Goal: Task Accomplishment & Management: Manage account settings

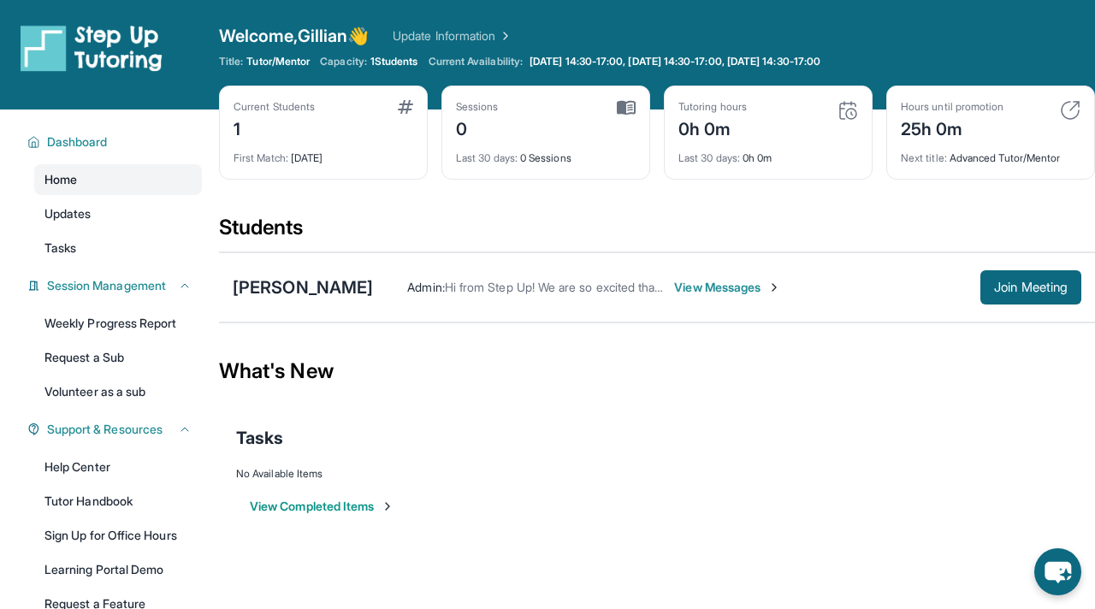
click at [100, 185] on link "Home" at bounding box center [118, 179] width 168 height 31
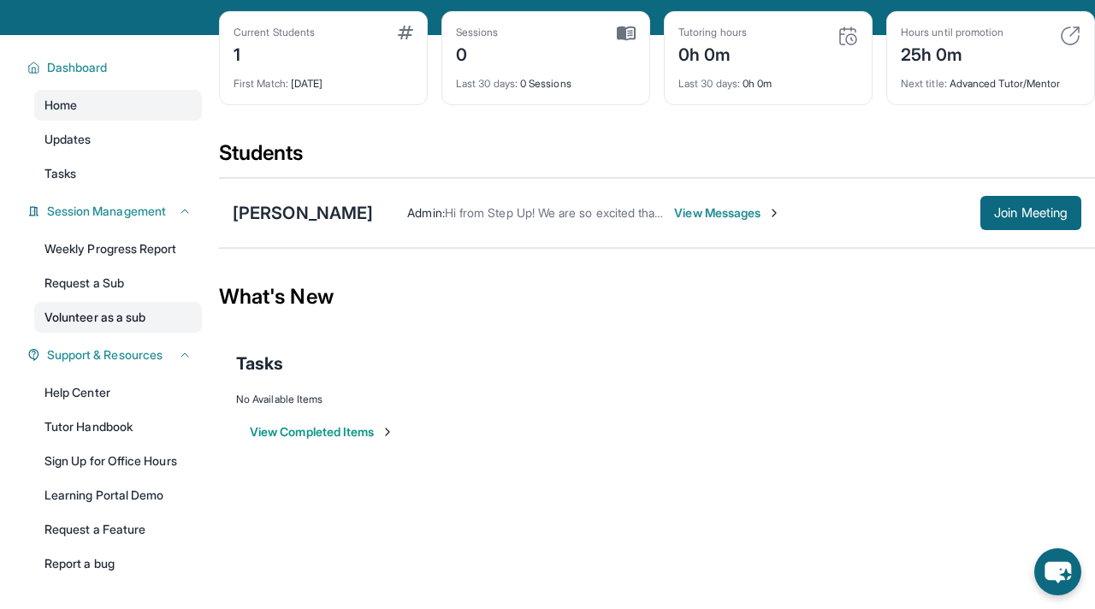
scroll to position [86, 0]
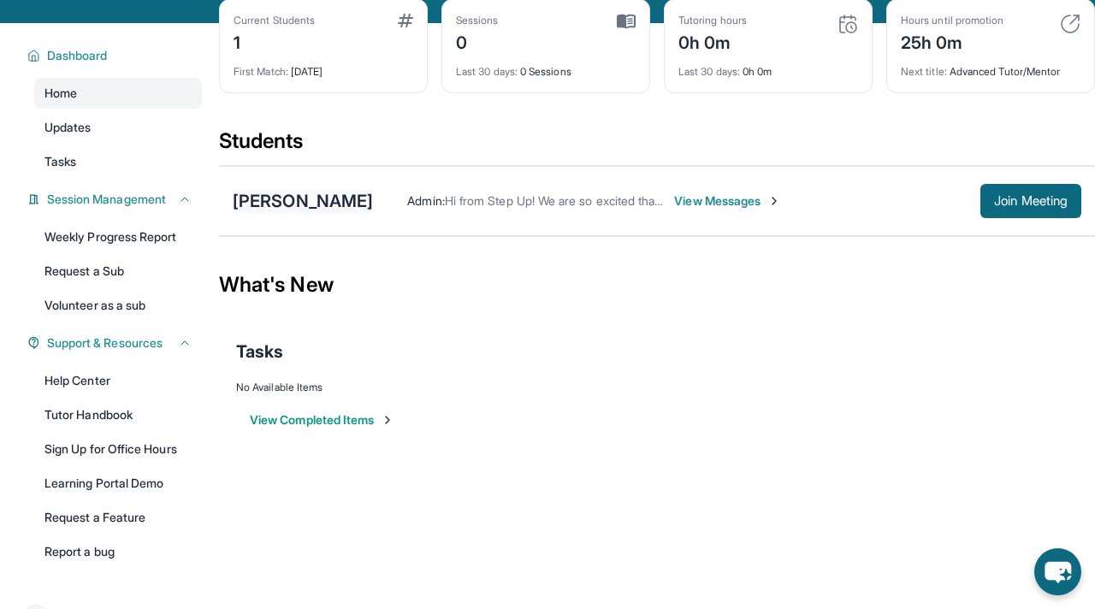
click at [256, 204] on div "[PERSON_NAME]" at bounding box center [303, 201] width 140 height 24
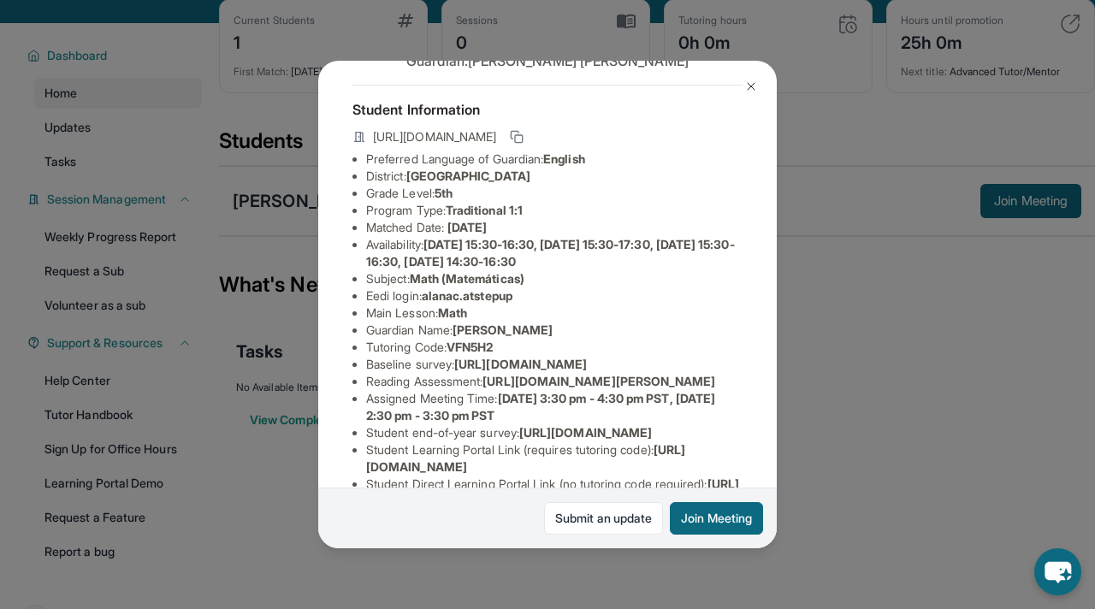
scroll to position [77, 0]
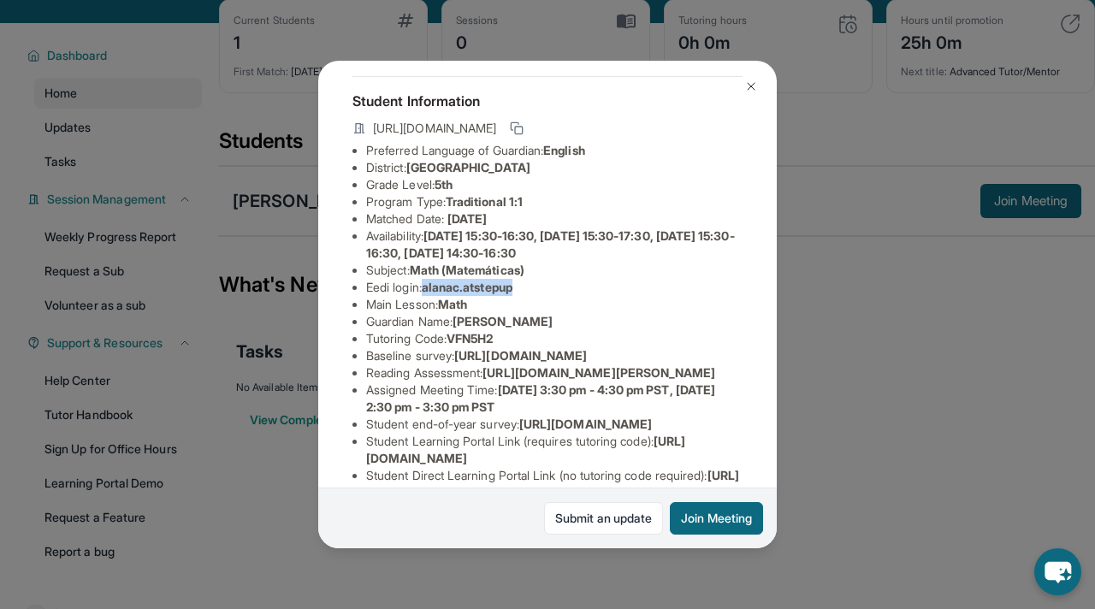
drag, startPoint x: 429, startPoint y: 287, endPoint x: 525, endPoint y: 288, distance: 96.7
click at [525, 288] on li "Eedi login : alanac.atstepup" at bounding box center [554, 287] width 376 height 17
copy span "alanac.atstepup"
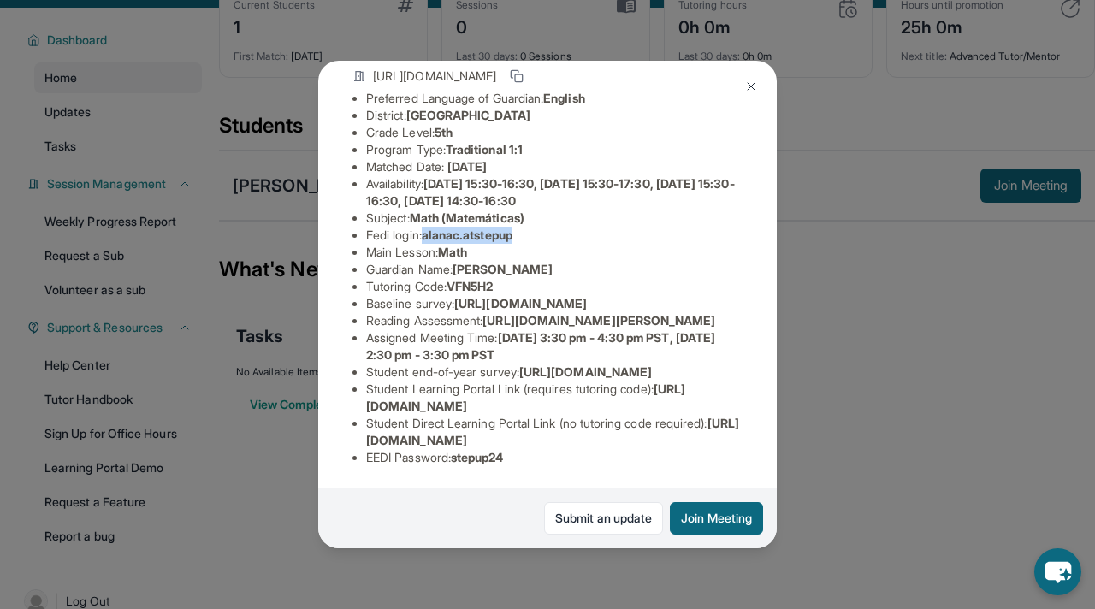
scroll to position [104, 0]
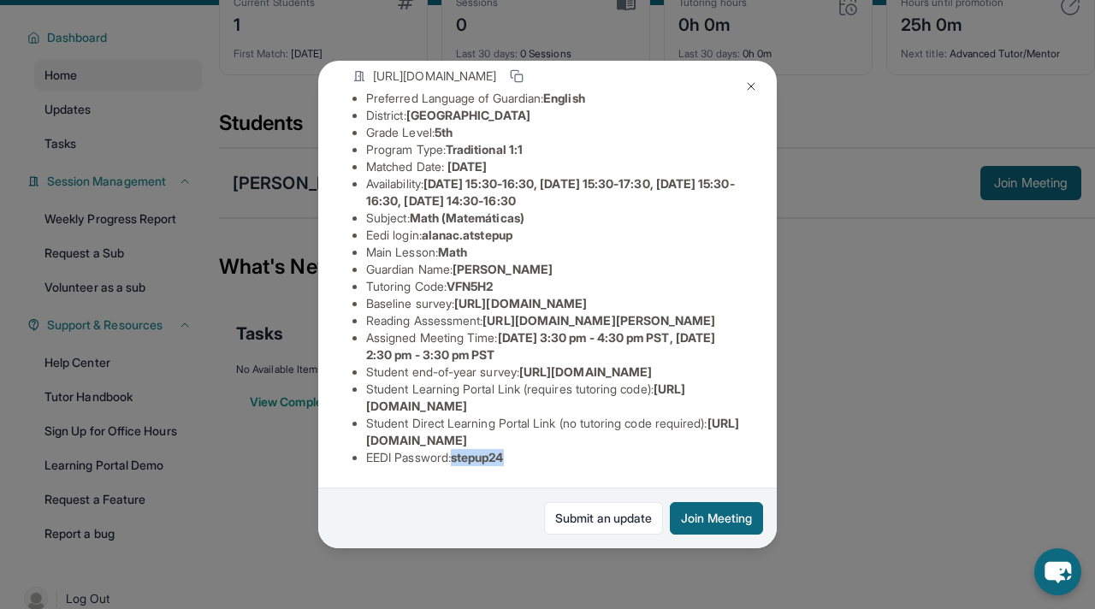
drag, startPoint x: 515, startPoint y: 458, endPoint x: 461, endPoint y: 458, distance: 53.9
click at [461, 458] on span "stepup24" at bounding box center [477, 457] width 53 height 15
copy span "stepup24"
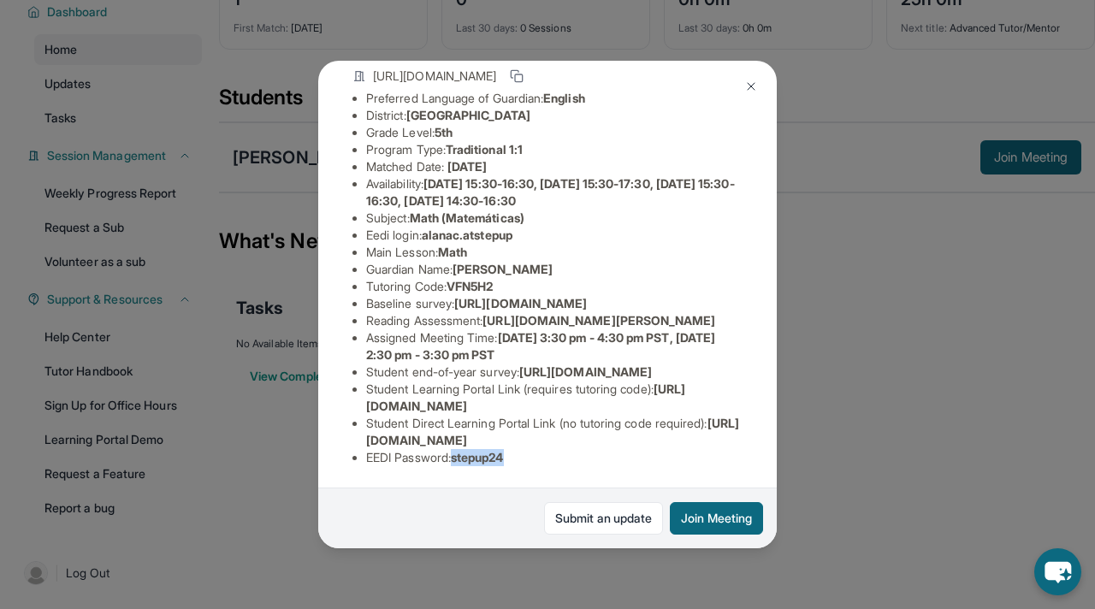
scroll to position [230, 0]
click at [480, 296] on span "https://airtable.com/apprlfn8WjpjBUn2G/shrK0QR6AaNyG5psY?prefill_Type%20of%20Fo…" at bounding box center [520, 303] width 133 height 15
click at [749, 89] on img at bounding box center [751, 87] width 14 height 14
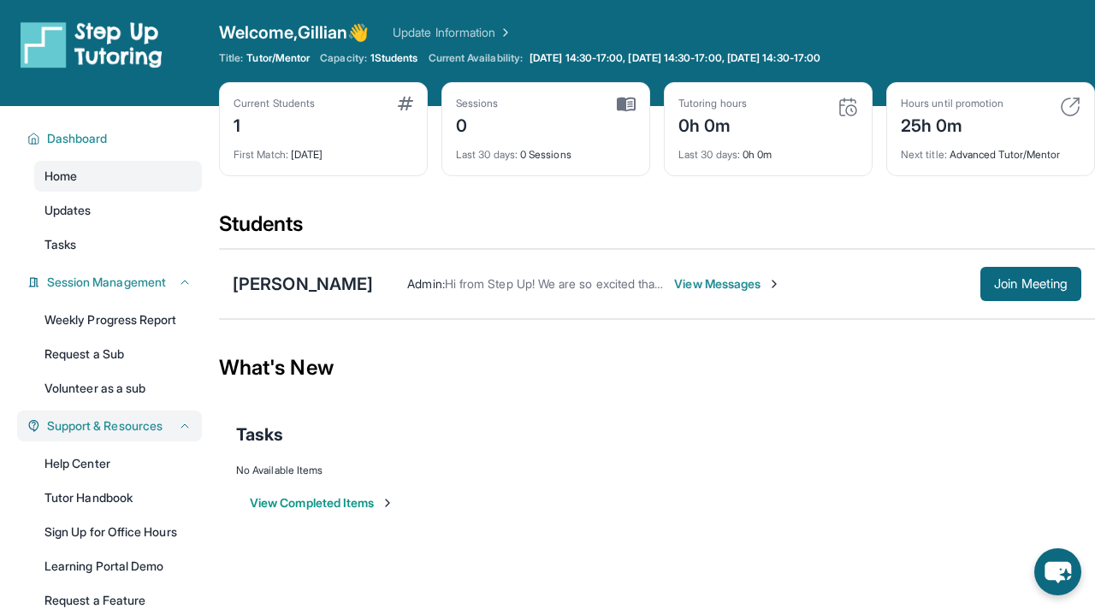
scroll to position [0, 0]
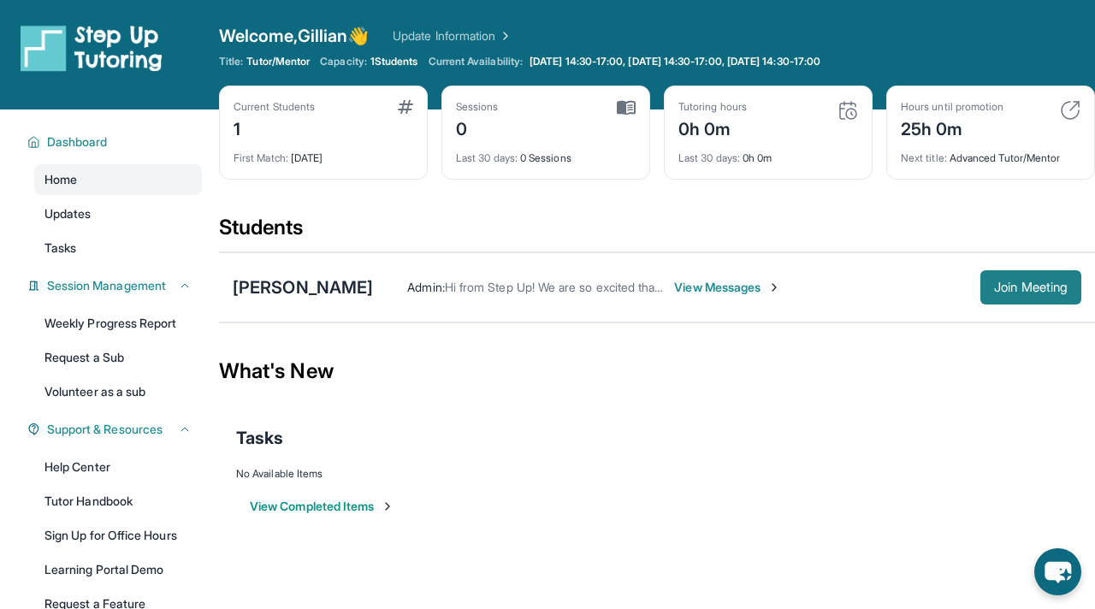
click at [1026, 299] on button "Join Meeting" at bounding box center [1030, 287] width 101 height 34
click at [723, 288] on span "View Messages" at bounding box center [727, 287] width 107 height 17
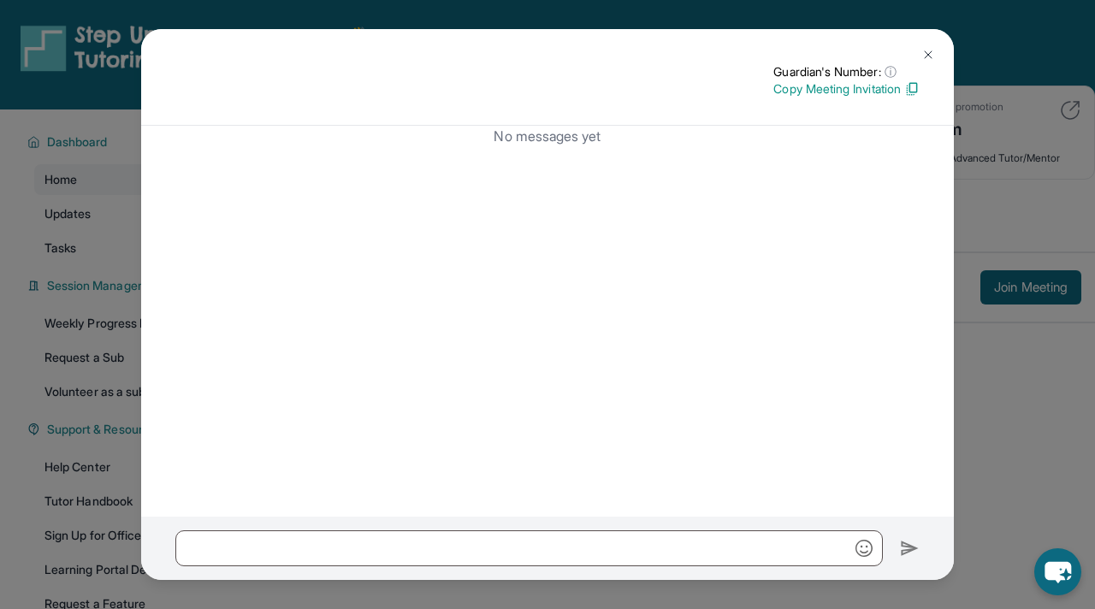
click at [929, 47] on button at bounding box center [928, 55] width 34 height 34
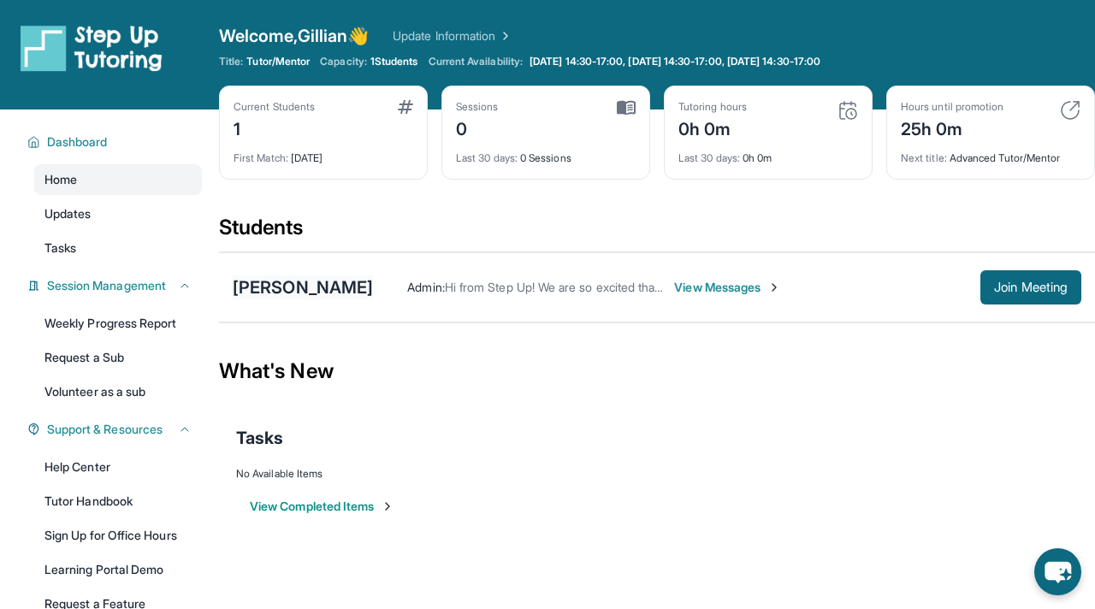
click at [321, 287] on div "[PERSON_NAME]" at bounding box center [303, 287] width 140 height 24
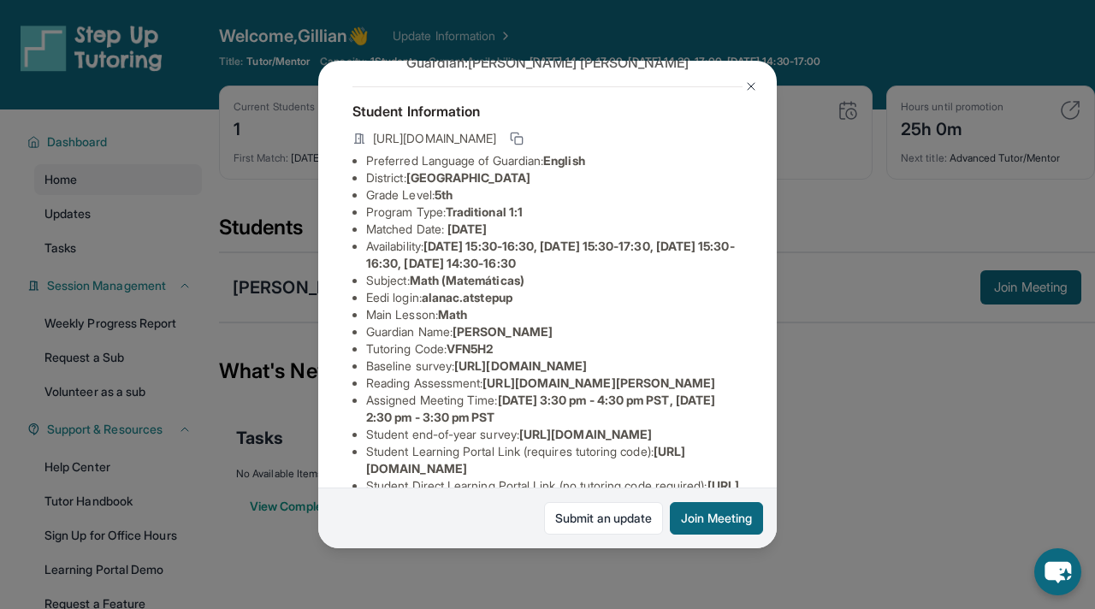
scroll to position [66, 0]
click at [523, 140] on rect at bounding box center [519, 142] width 8 height 8
drag, startPoint x: 515, startPoint y: 346, endPoint x: 453, endPoint y: 345, distance: 61.6
click at [453, 345] on li "Tutoring Code : VFN5H2" at bounding box center [554, 349] width 376 height 17
copy span "VFN5H2"
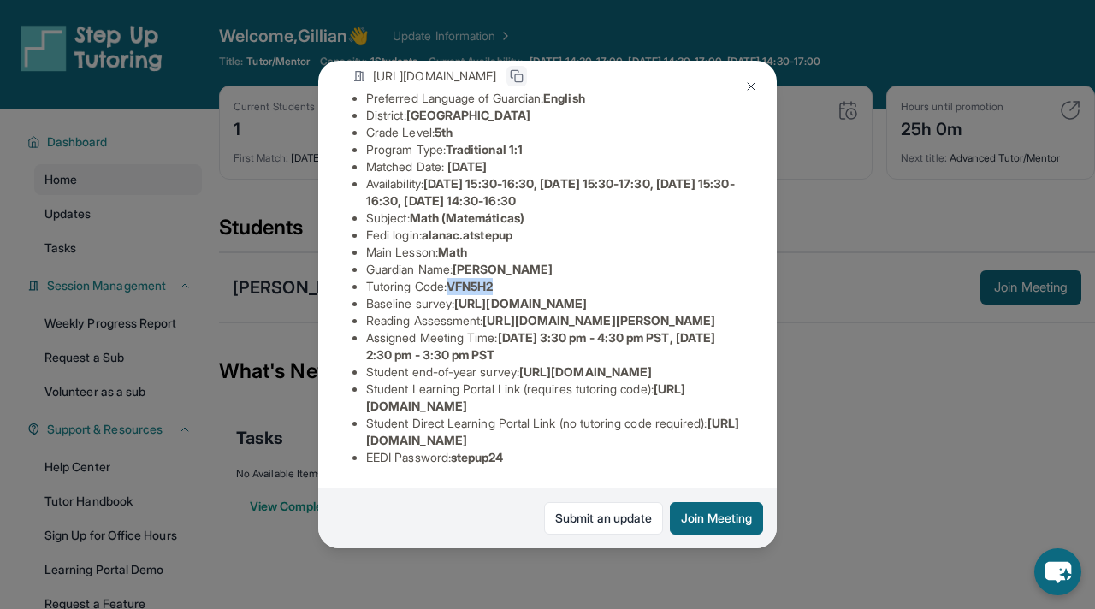
scroll to position [167, 609]
drag, startPoint x: 364, startPoint y: 280, endPoint x: 742, endPoint y: 318, distance: 379.2
click at [742, 318] on div "Alana Cadelina Guardian: Joyce Roldan Student Information https://student-porta…" at bounding box center [547, 305] width 458 height 488
copy span "https://airtable.com/apprlfn8WjpjBUn2G/shrK0QR6AaNyG5psY?prefill_Type%20of%20Fo…"
click at [771, 76] on div "Alana Cadelina Guardian: Joyce Roldan Student Information https://student-porta…" at bounding box center [547, 305] width 458 height 488
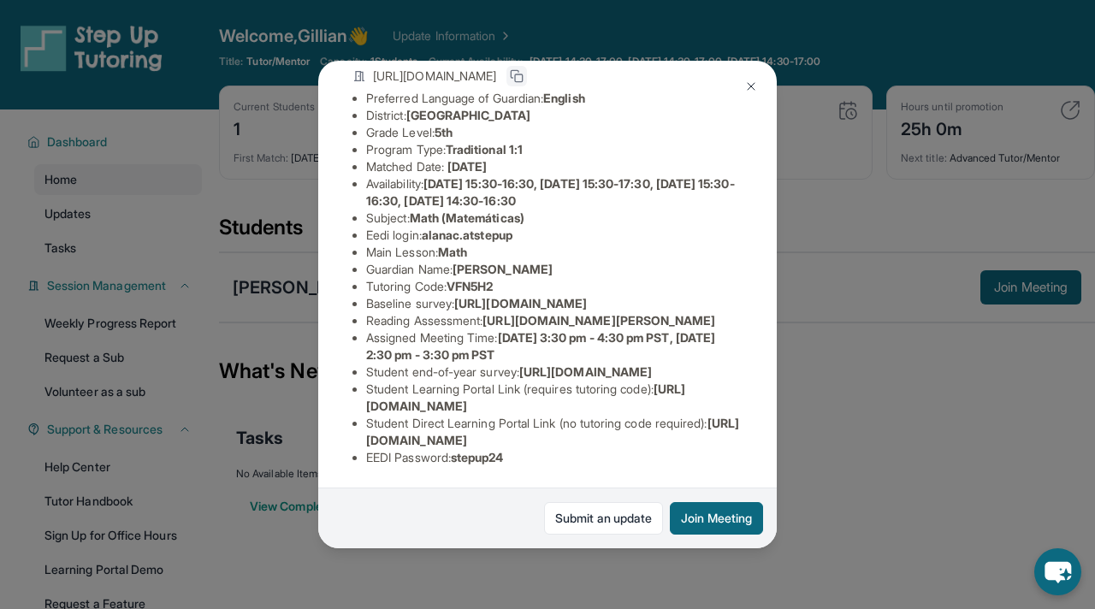
click at [756, 82] on img at bounding box center [751, 87] width 14 height 14
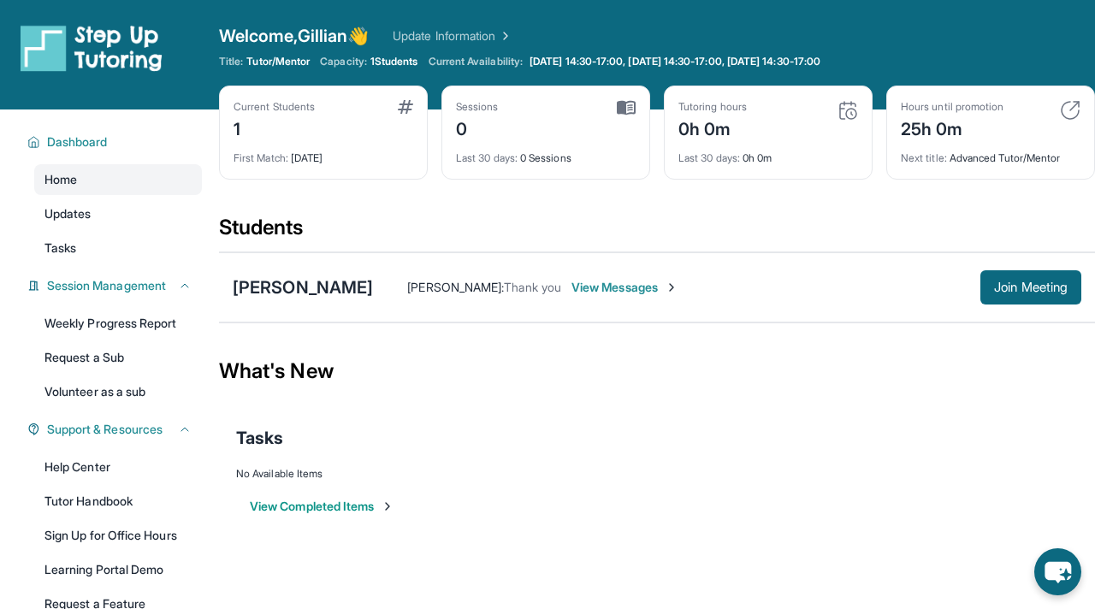
click at [848, 109] on img at bounding box center [847, 110] width 21 height 21
click at [365, 510] on button "View Completed Items" at bounding box center [322, 506] width 145 height 17
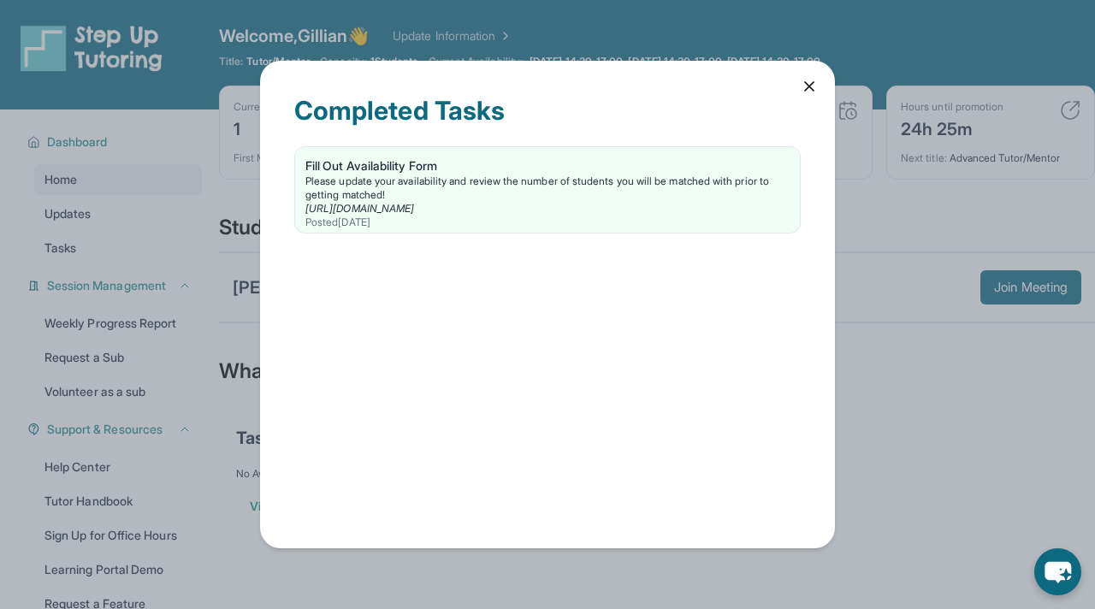
click at [800, 92] on div "Completed Tasks Fill Out Availability Form Please update your availability and …" at bounding box center [547, 305] width 575 height 488
click at [813, 78] on icon at bounding box center [809, 86] width 17 height 17
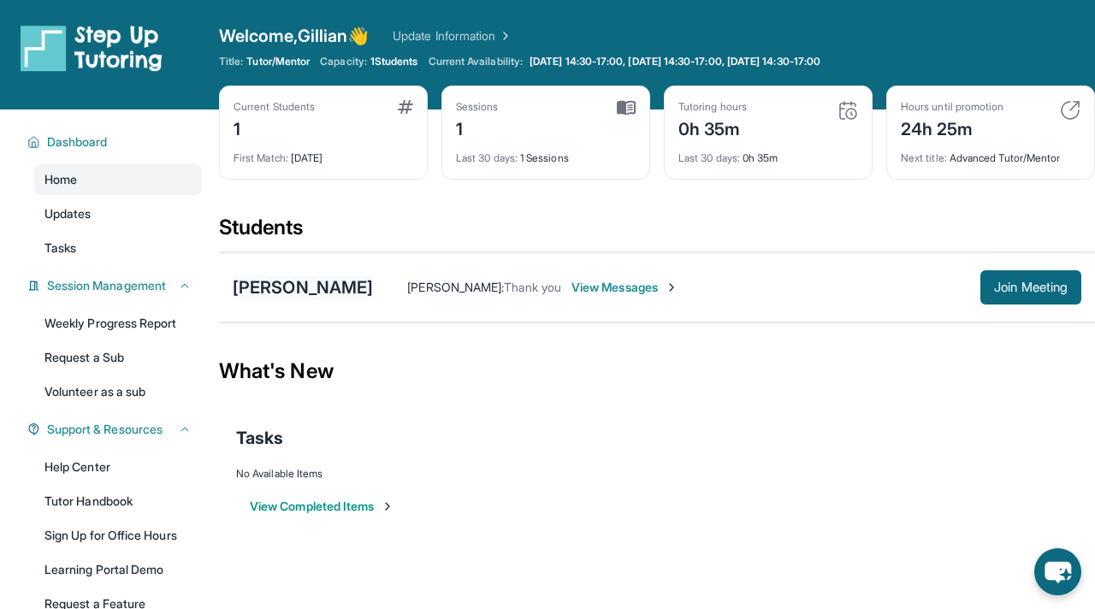
click at [291, 292] on div "[PERSON_NAME]" at bounding box center [303, 287] width 140 height 24
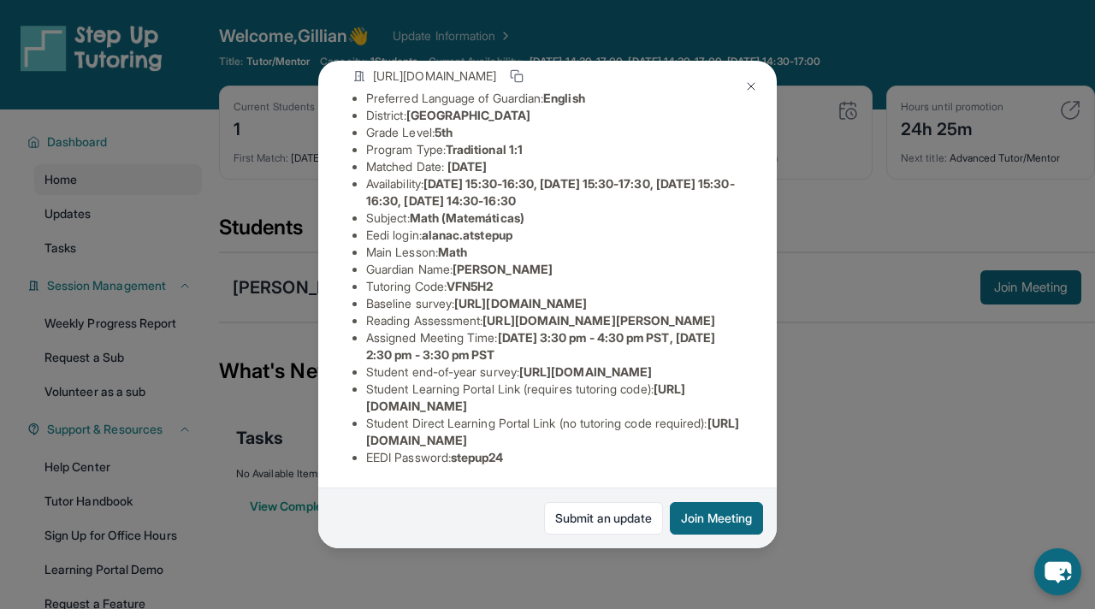
scroll to position [283, 0]
click at [248, 333] on div "[PERSON_NAME] Guardian: [PERSON_NAME] Student Information [URL][DOMAIN_NAME] Pr…" at bounding box center [547, 304] width 1095 height 609
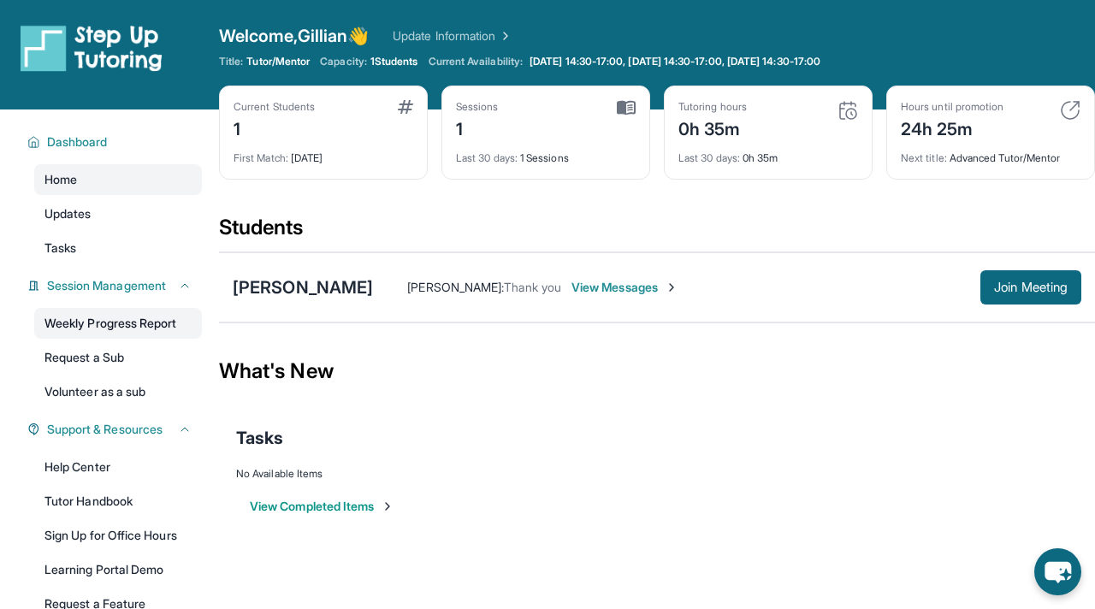
click at [162, 328] on link "Weekly Progress Report" at bounding box center [118, 323] width 168 height 31
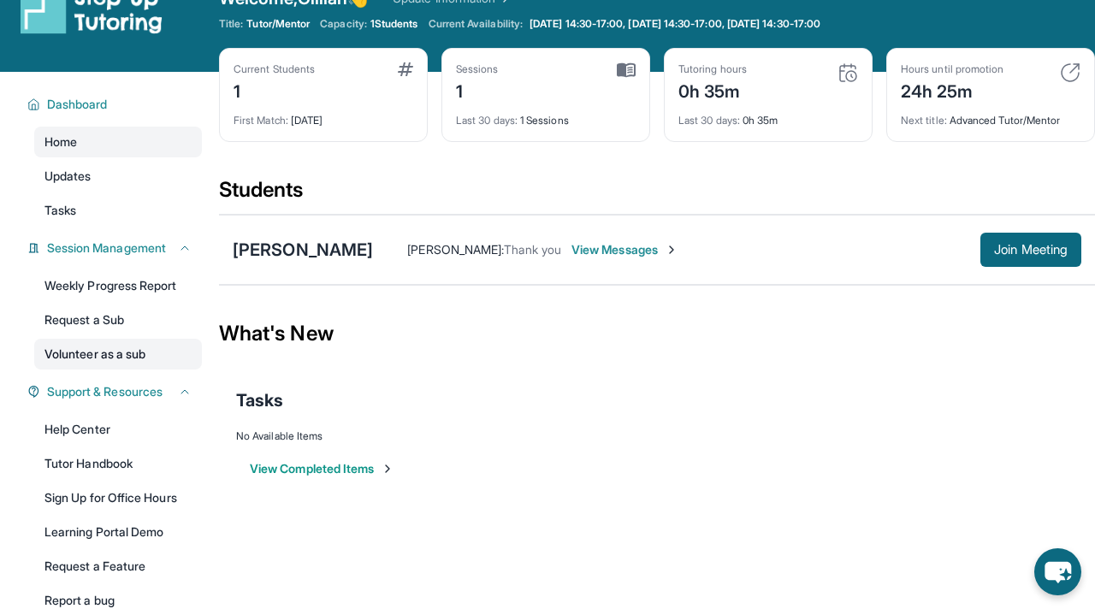
scroll to position [66, 0]
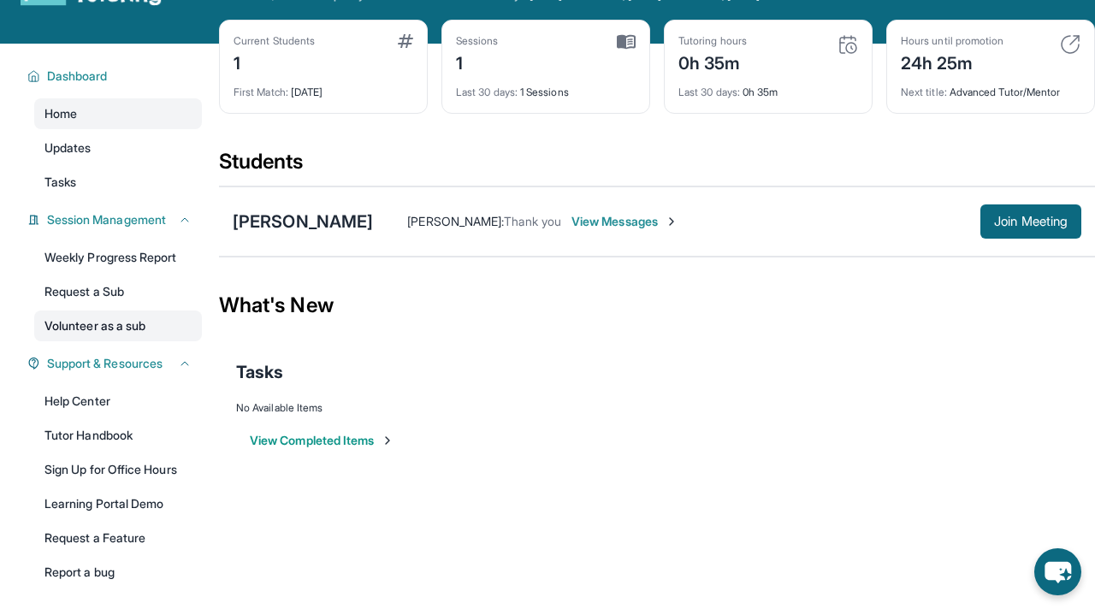
click at [115, 321] on link "Volunteer as a sub" at bounding box center [118, 326] width 168 height 31
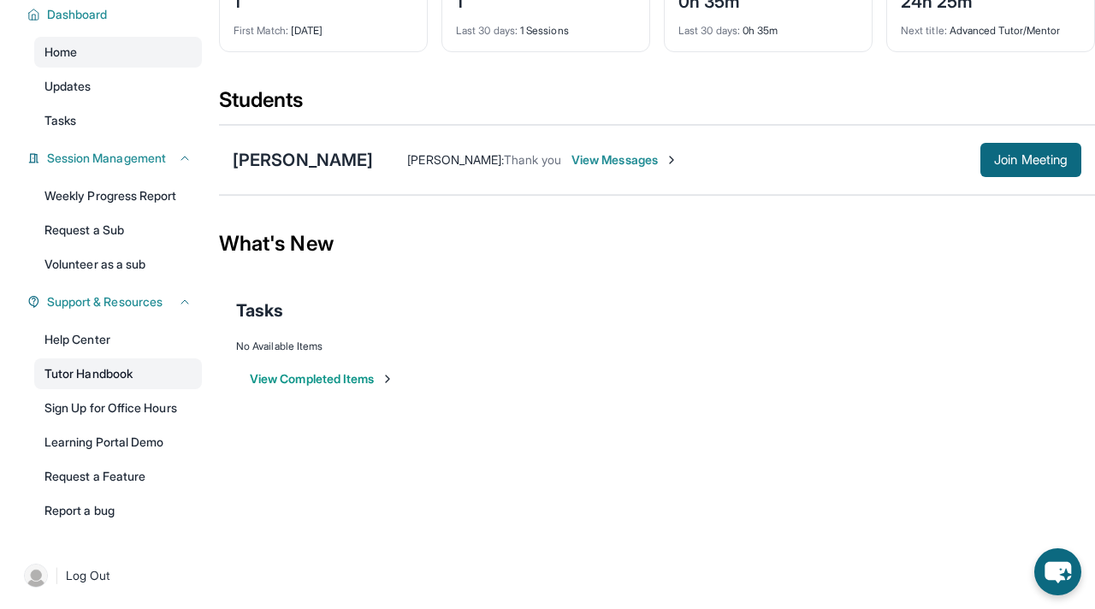
scroll to position [130, 0]
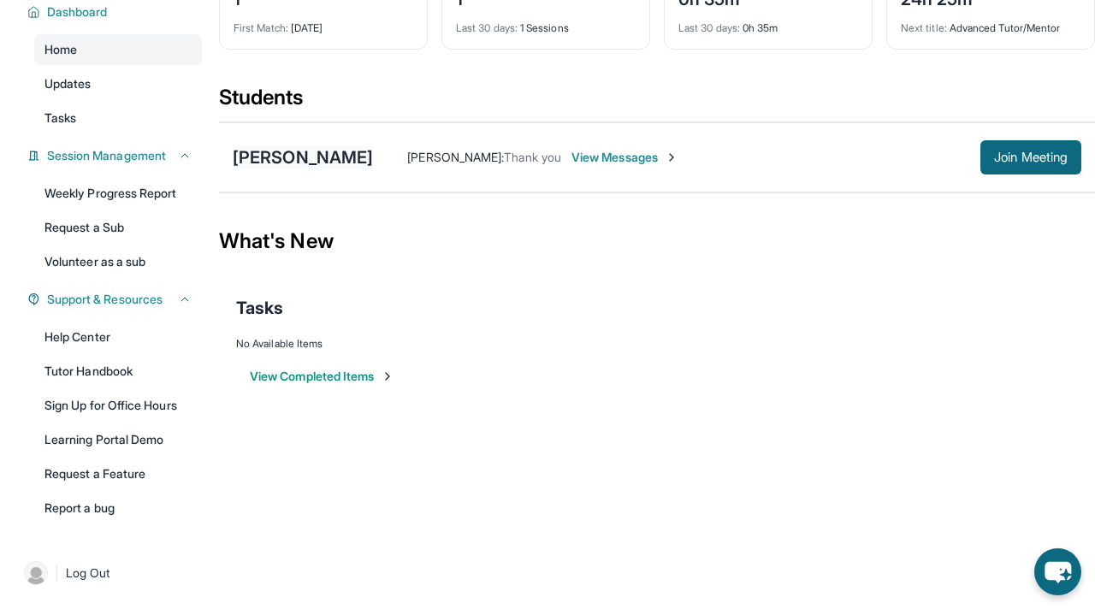
click at [322, 155] on div "[PERSON_NAME]" at bounding box center [303, 157] width 140 height 24
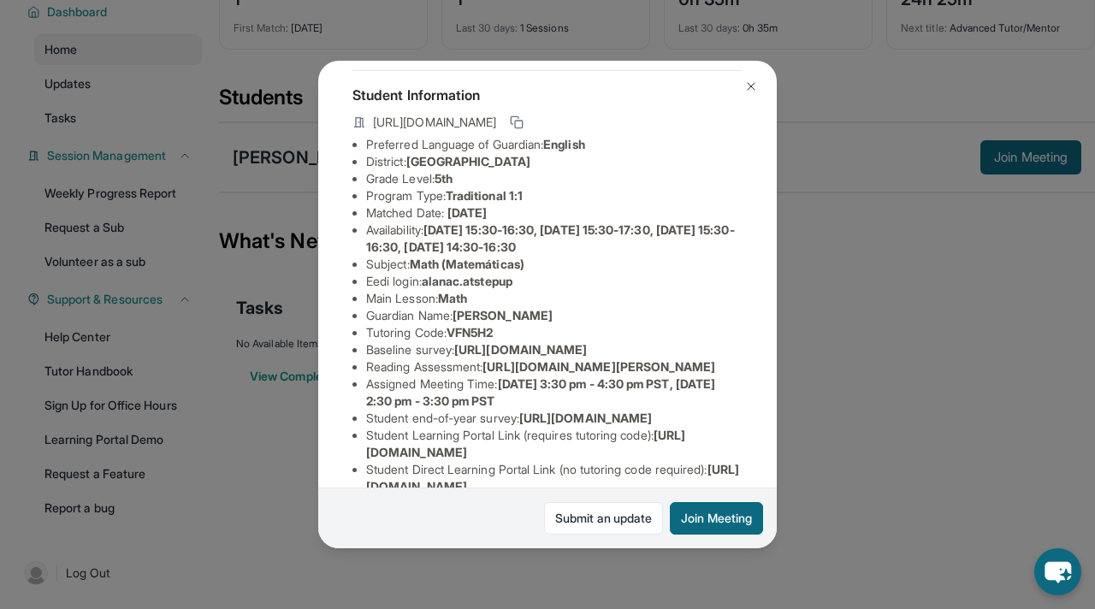
scroll to position [0, 0]
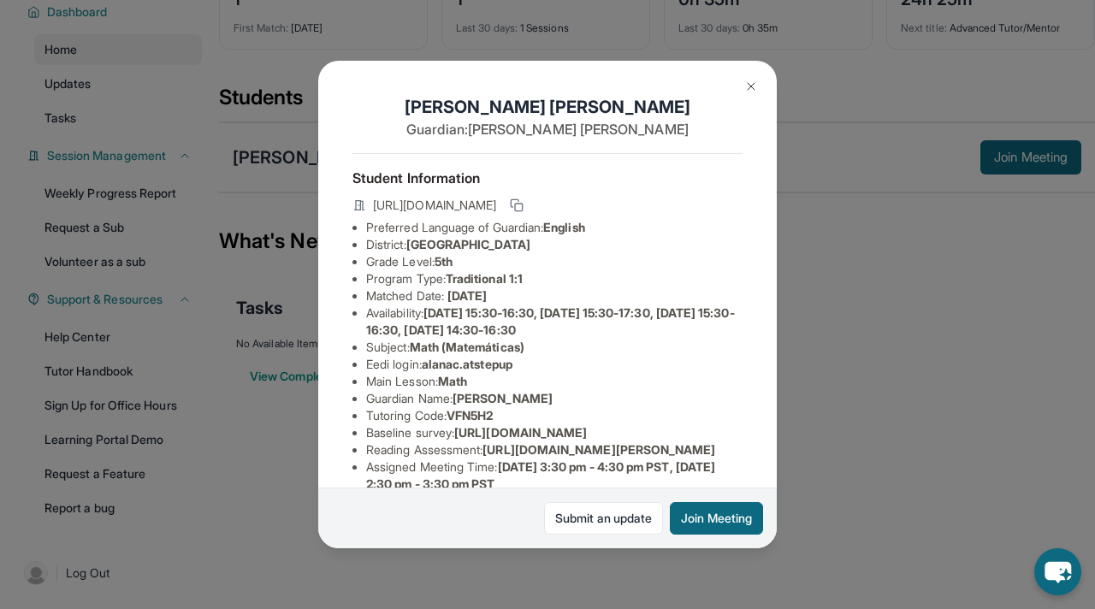
click at [747, 94] on button at bounding box center [751, 86] width 34 height 34
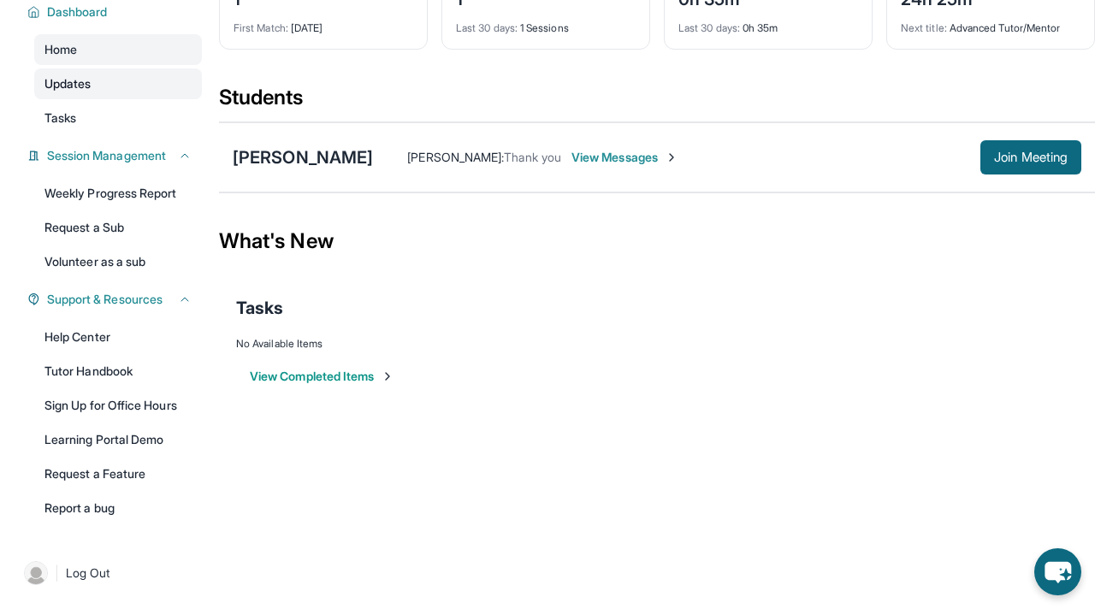
click at [105, 73] on link "Updates" at bounding box center [118, 83] width 168 height 31
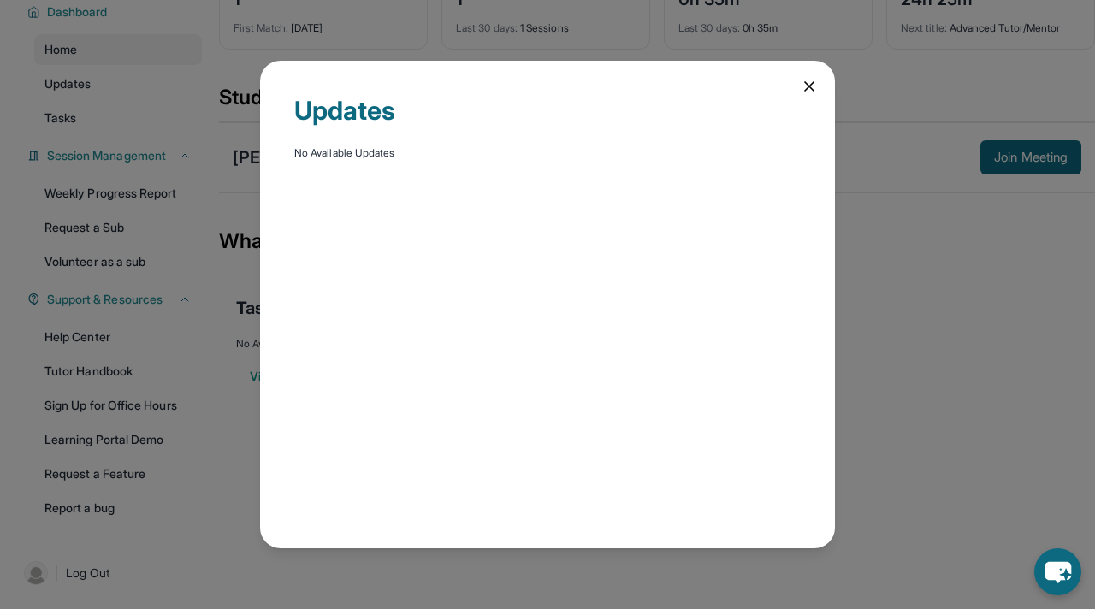
click at [169, 142] on div "Updates No Available Updates" at bounding box center [547, 304] width 1095 height 609
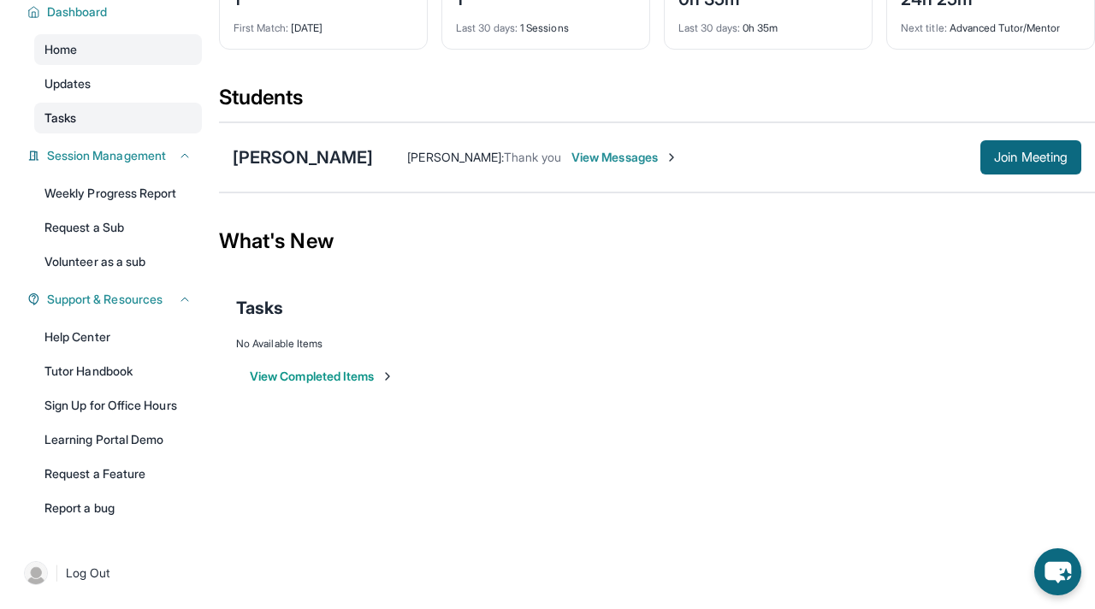
click at [106, 120] on link "Tasks" at bounding box center [118, 118] width 168 height 31
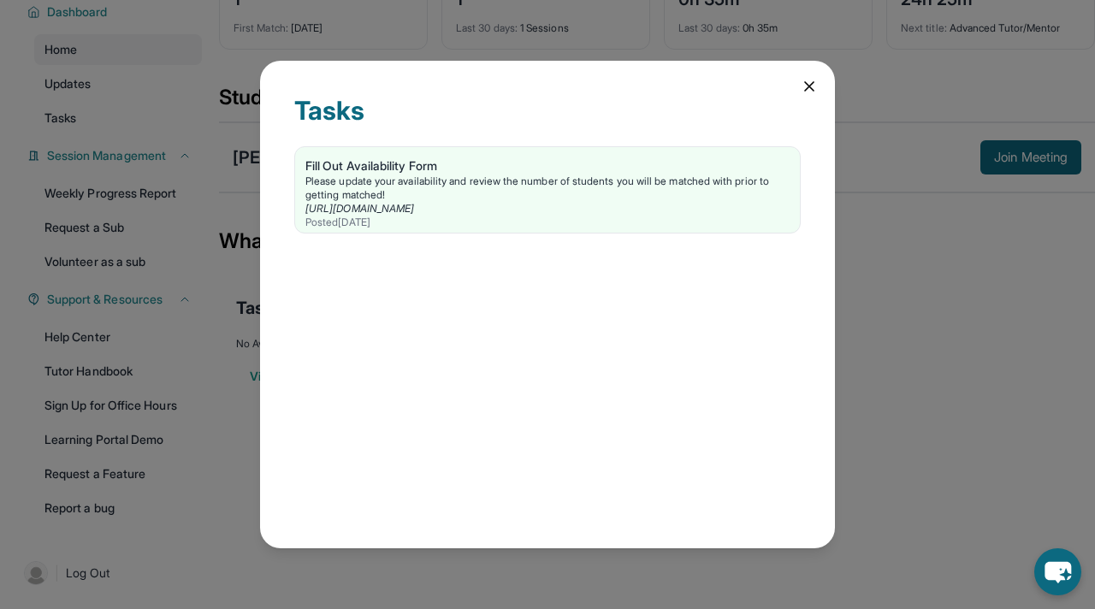
click at [121, 84] on div "Tasks Fill Out Availability Form Please update your availability and review the…" at bounding box center [547, 304] width 1095 height 609
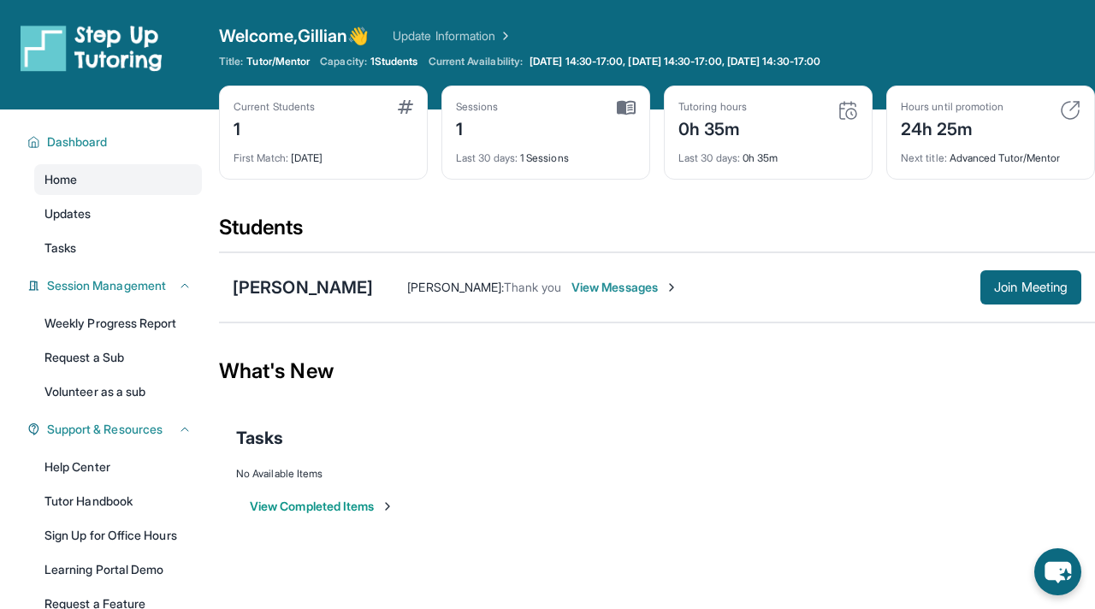
click at [623, 109] on img at bounding box center [626, 107] width 19 height 15
click at [305, 299] on div "[PERSON_NAME]" at bounding box center [303, 287] width 140 height 24
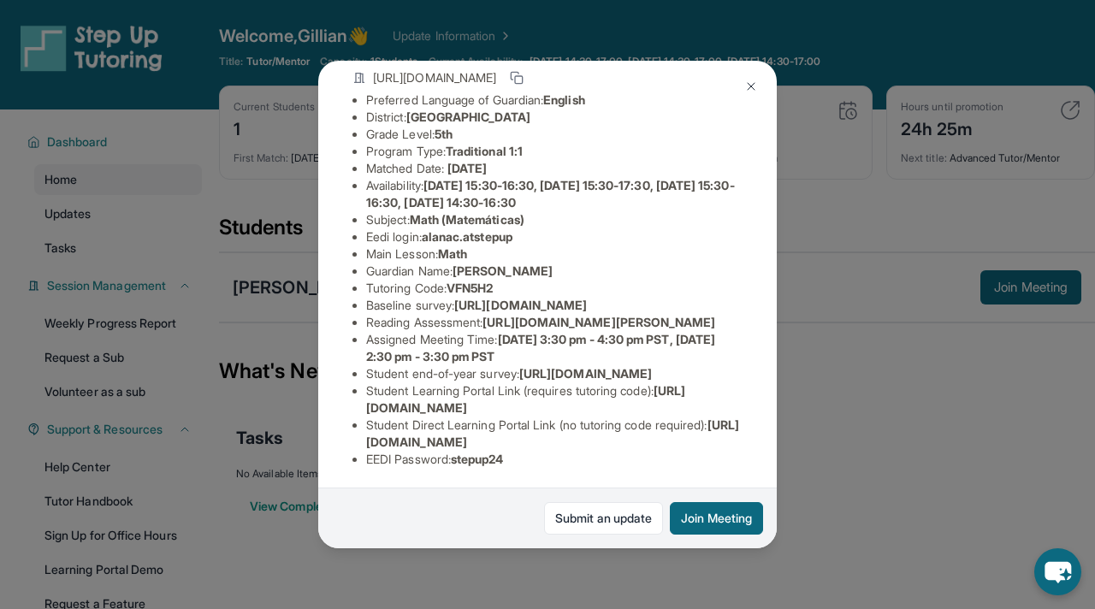
scroll to position [121, 0]
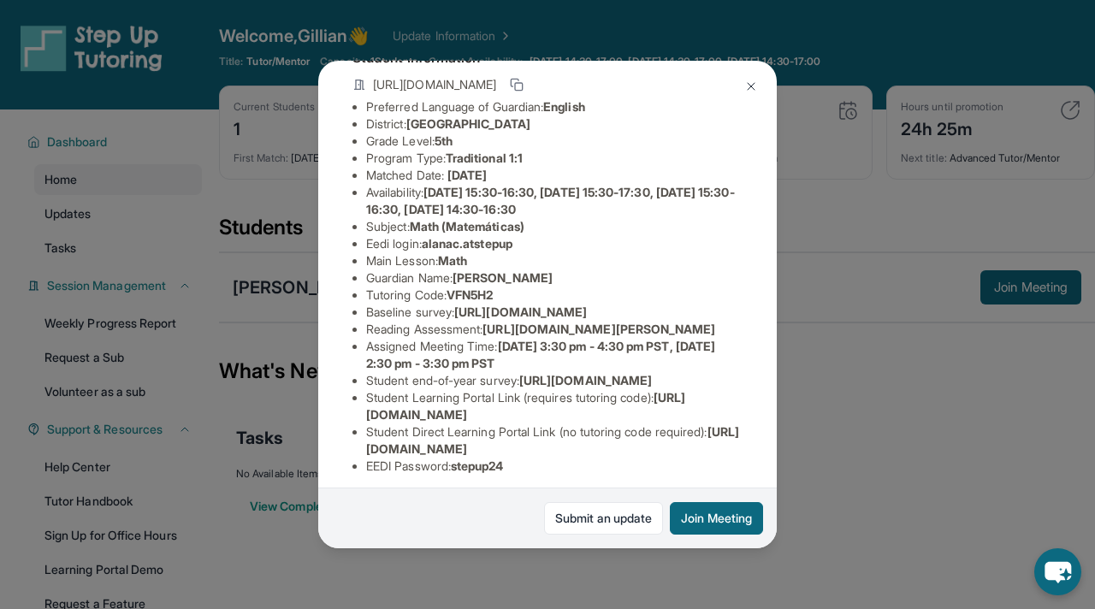
click at [825, 229] on div "[PERSON_NAME] Guardian: [PERSON_NAME] Student Information [URL][DOMAIN_NAME] Pr…" at bounding box center [547, 304] width 1095 height 609
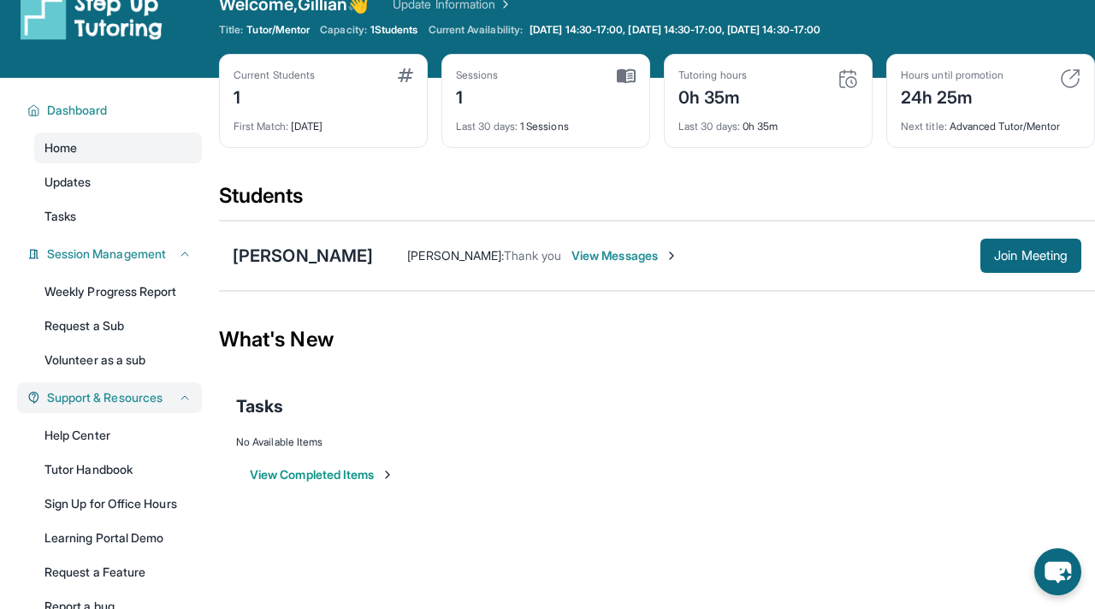
scroll to position [0, 0]
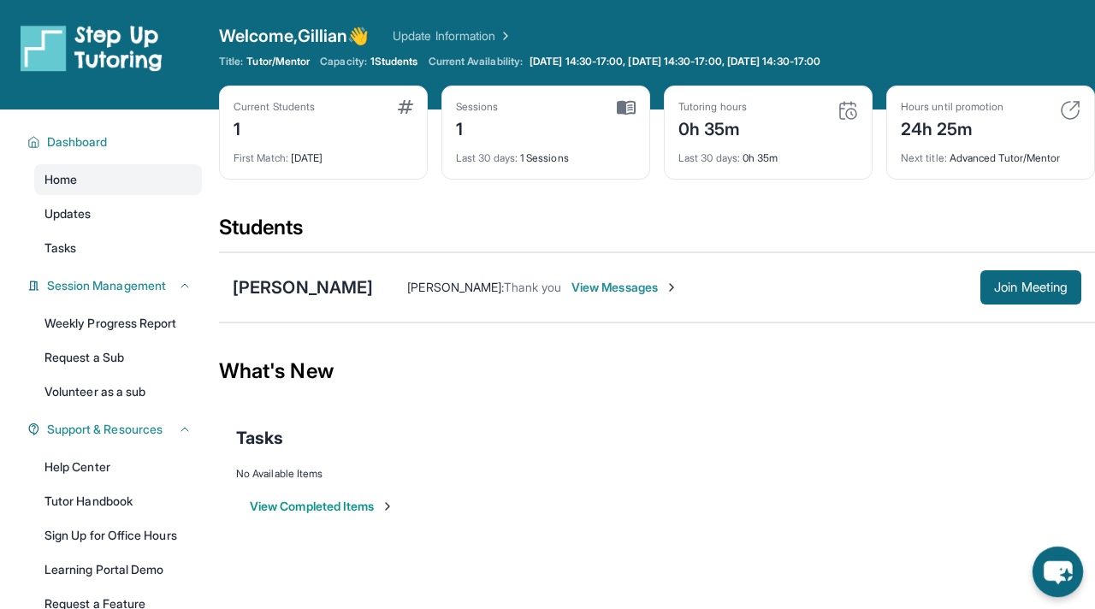
click at [1052, 581] on icon "chat-button" at bounding box center [1057, 572] width 50 height 50
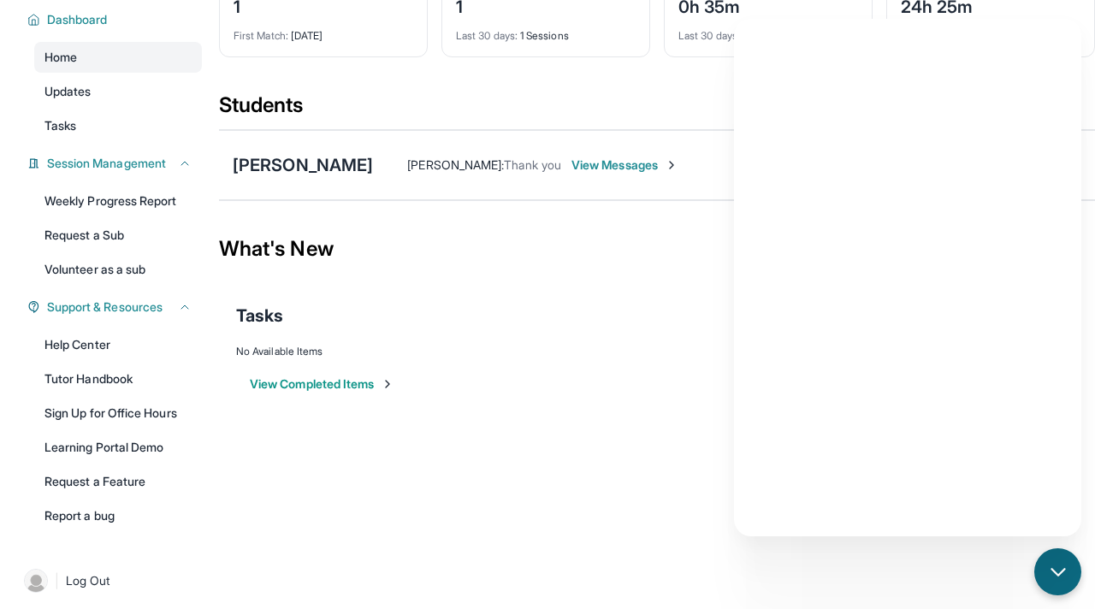
scroll to position [130, 0]
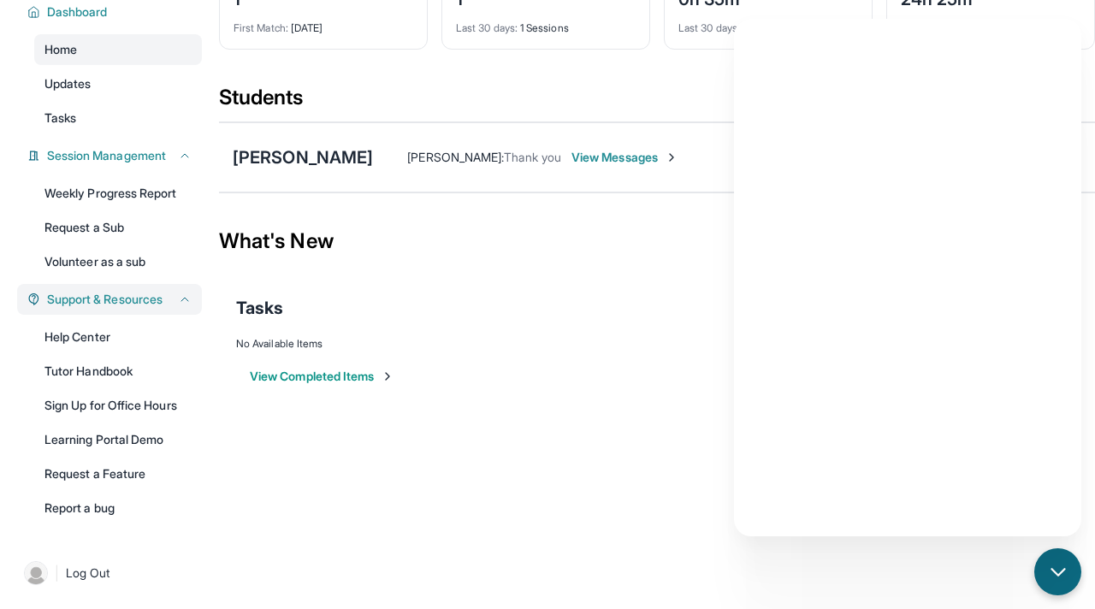
click at [114, 303] on span "Support & Resources" at bounding box center [104, 299] width 115 height 17
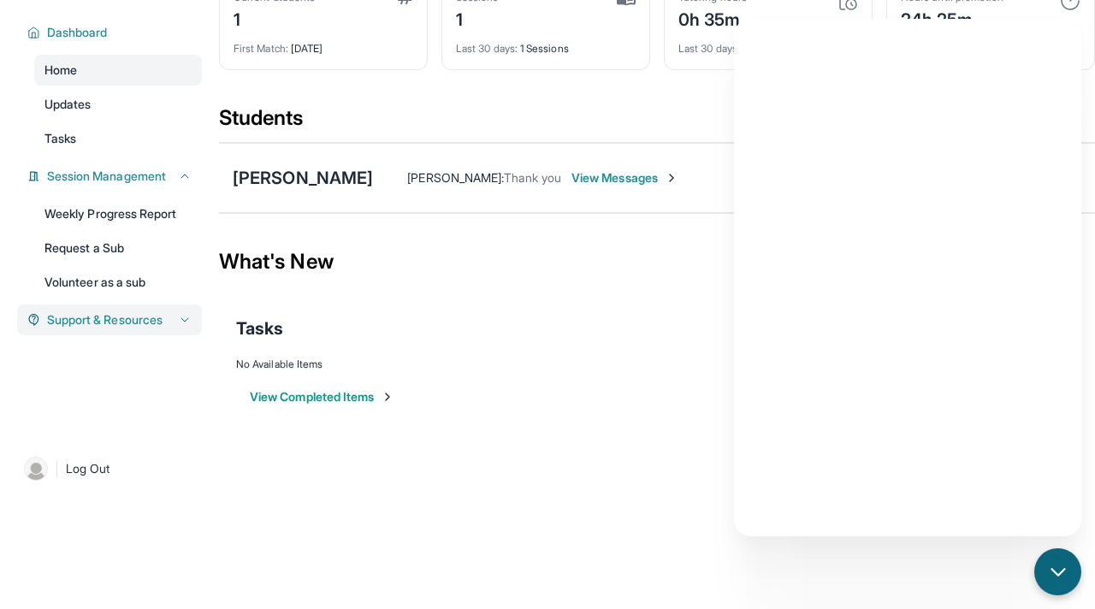
click at [114, 316] on span "Support & Resources" at bounding box center [104, 319] width 115 height 17
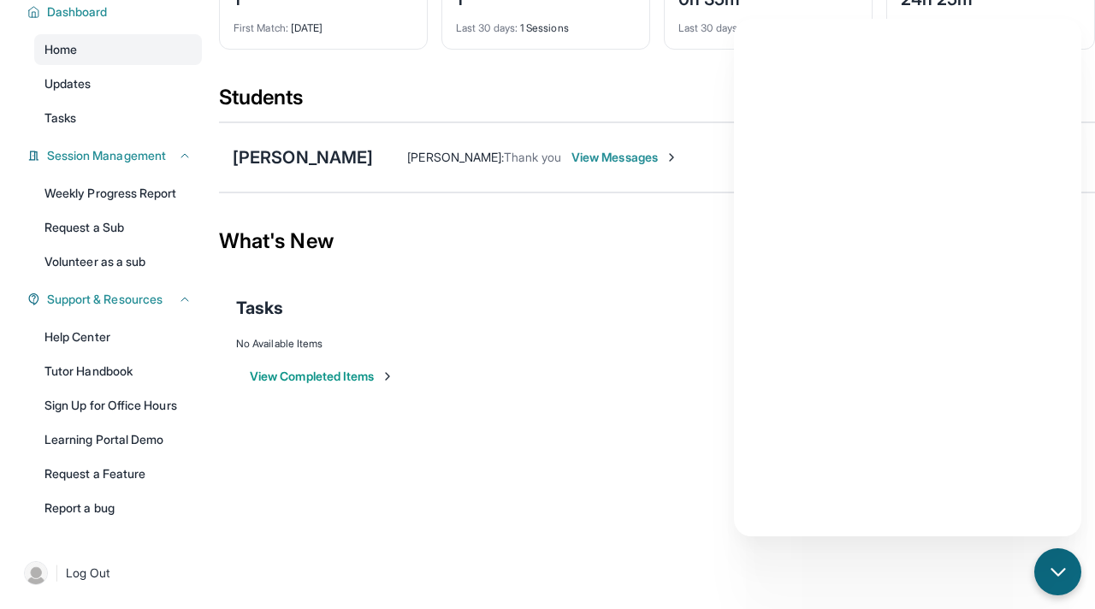
click at [604, 180] on div "[PERSON_NAME] [PERSON_NAME] : Thank you View Messages Join Meeting" at bounding box center [657, 157] width 876 height 70
click at [1052, 565] on icon "chat-button" at bounding box center [1058, 572] width 22 height 22
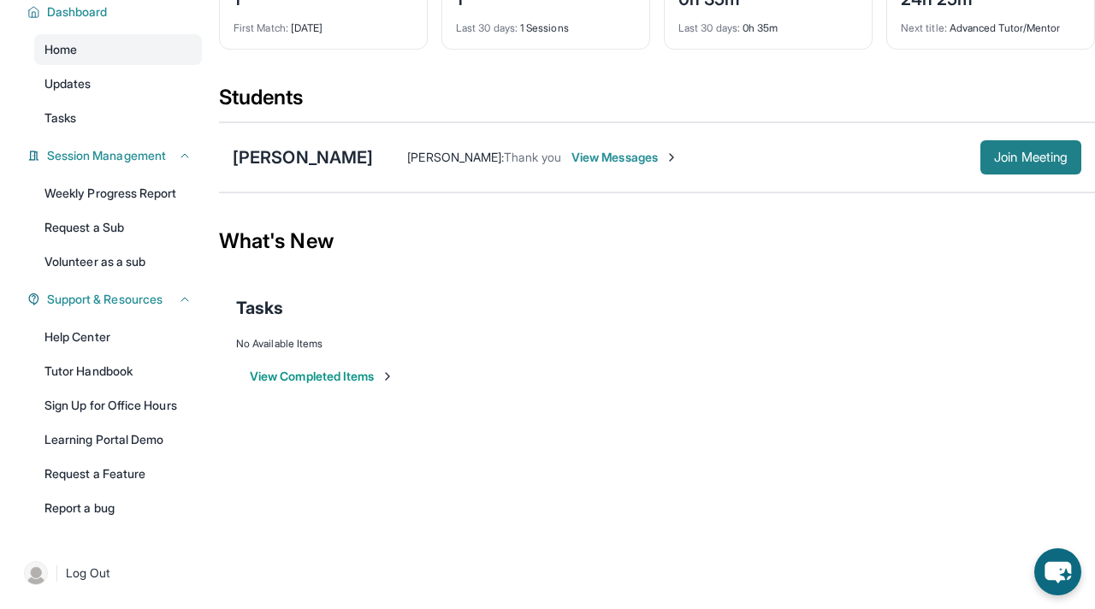
click at [1027, 160] on span "Join Meeting" at bounding box center [1031, 157] width 74 height 10
click at [1067, 567] on icon "chat-button" at bounding box center [1058, 572] width 28 height 23
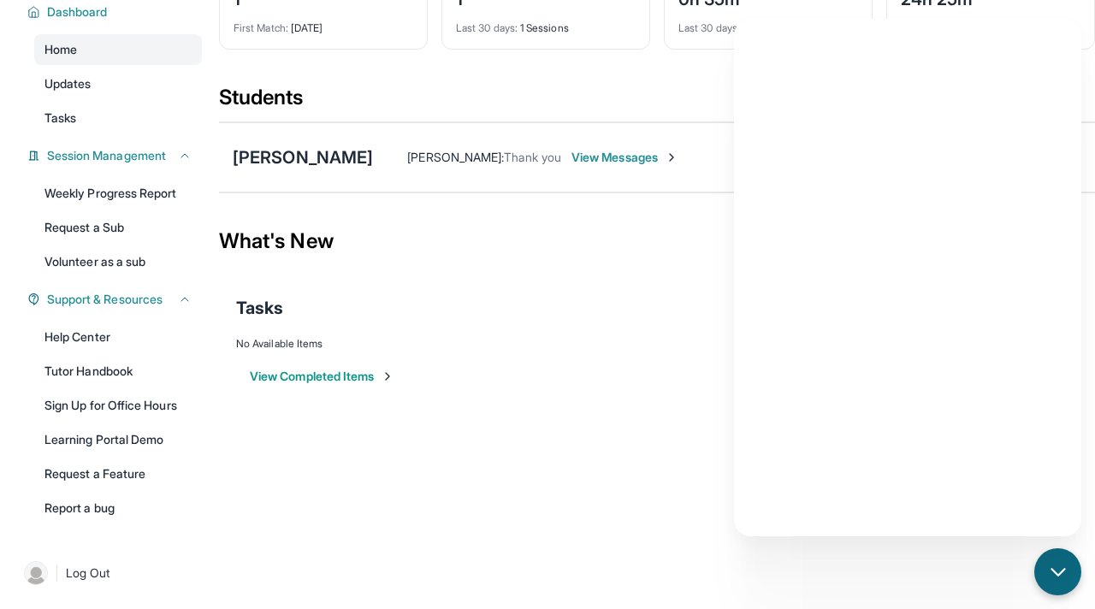
scroll to position [0, 0]
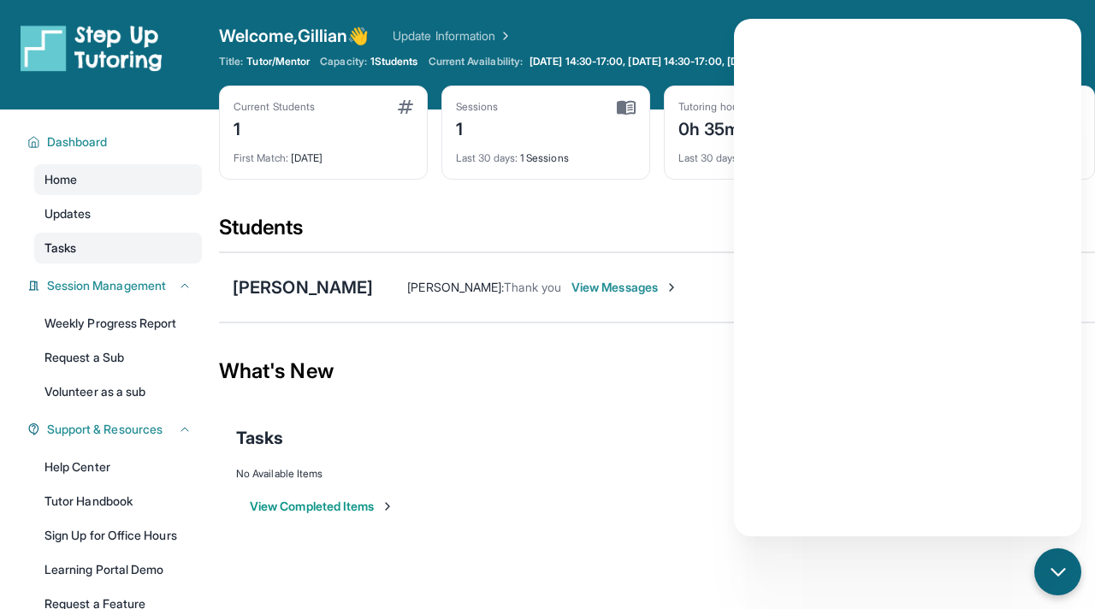
click at [79, 253] on link "Tasks" at bounding box center [118, 248] width 168 height 31
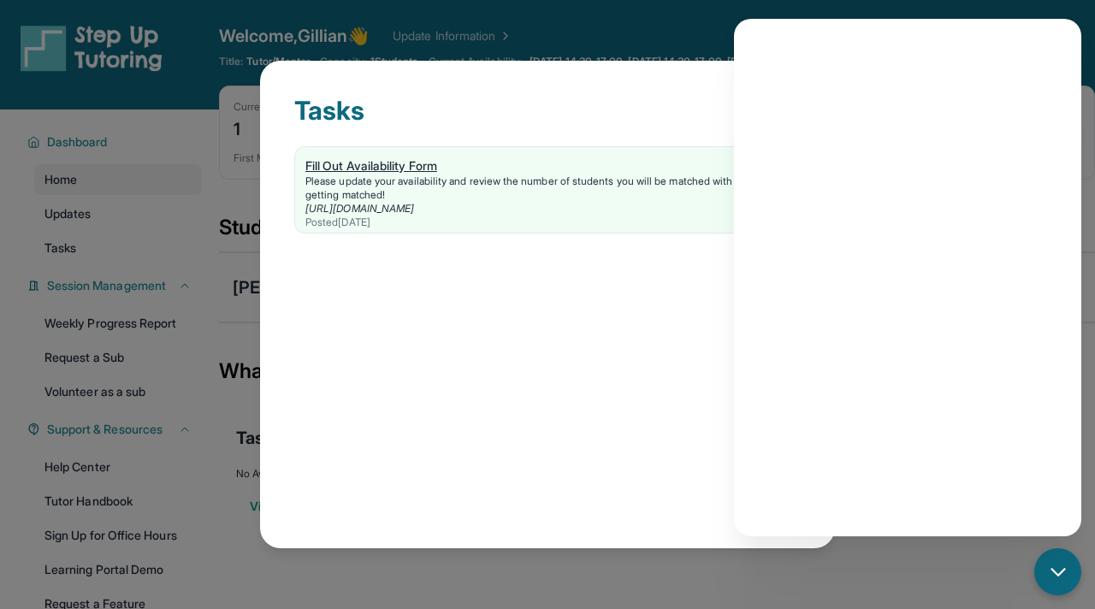
click at [554, 190] on div "Please update your availability and review the number of students you will be m…" at bounding box center [547, 187] width 484 height 27
